Goal: Information Seeking & Learning: Learn about a topic

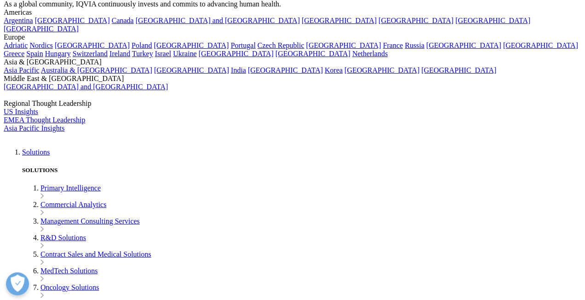
drag, startPoint x: 26, startPoint y: 128, endPoint x: 199, endPoint y: 160, distance: 175.5
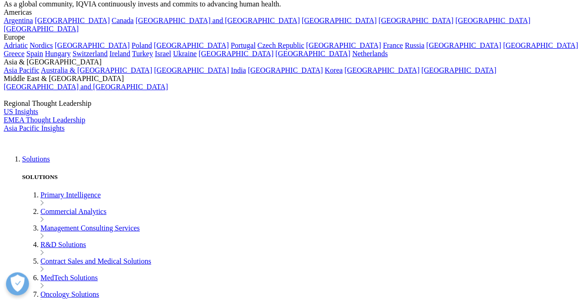
copy p "An integrated platform that seamlessly connects patients, healthcare providers …"
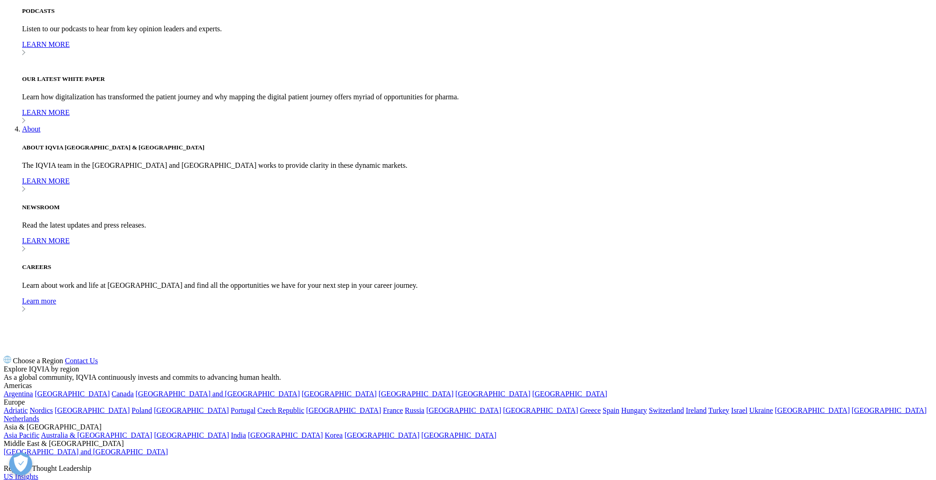
scroll to position [685, 0]
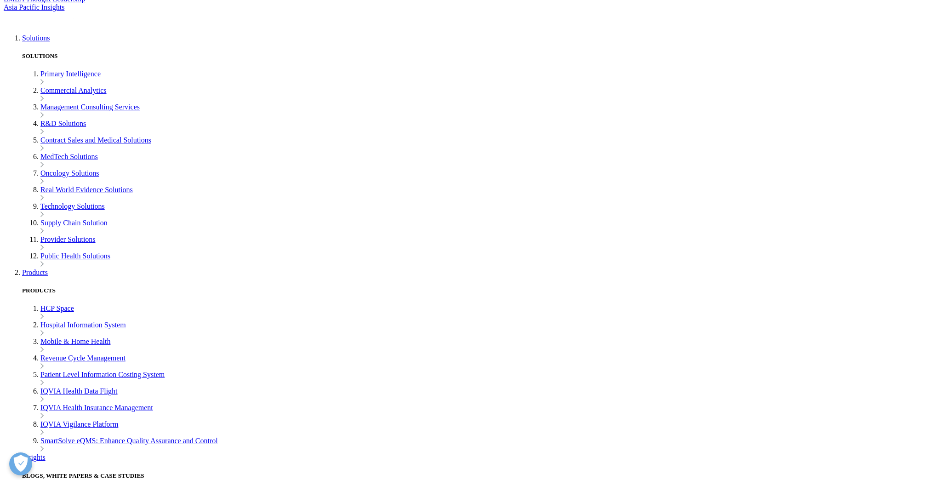
scroll to position [207, 0]
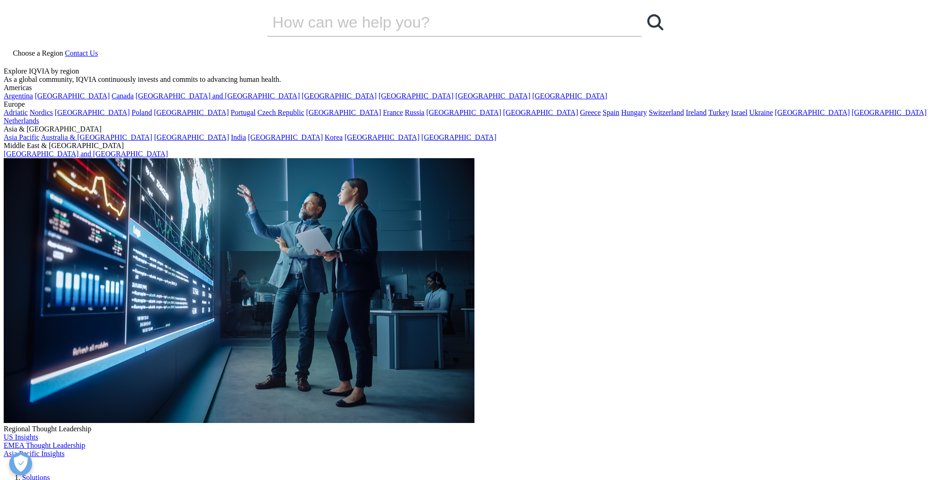
scroll to position [84, 543]
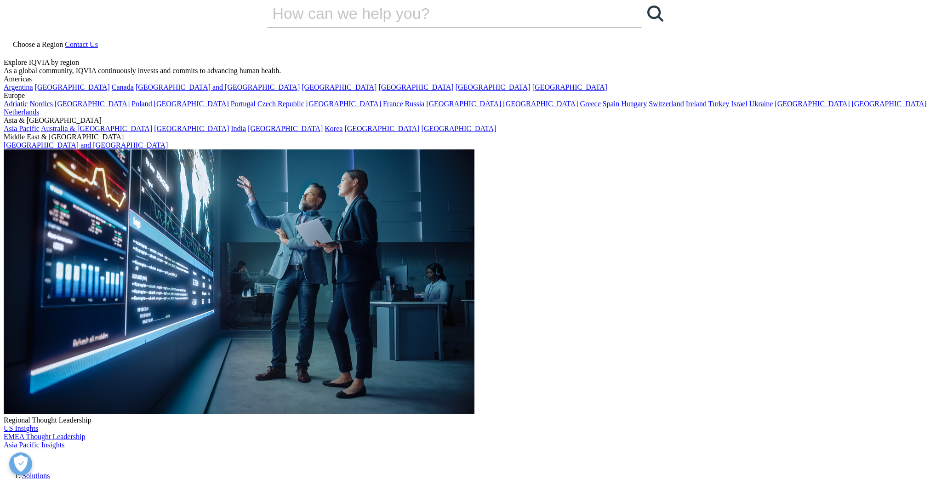
scroll to position [0, 0]
